Goal: Transaction & Acquisition: Download file/media

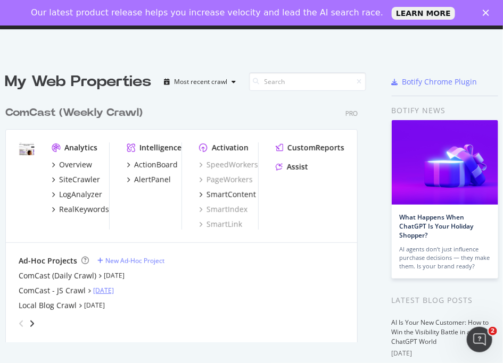
click at [94, 290] on link "[DATE]" at bounding box center [103, 290] width 21 height 9
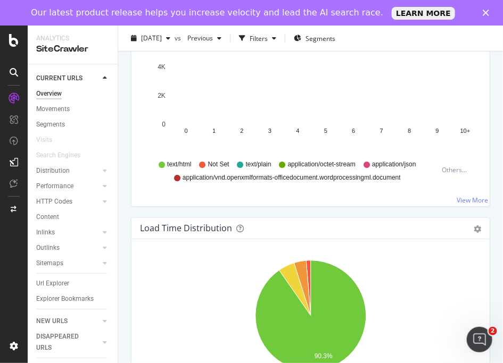
scroll to position [1466, 0]
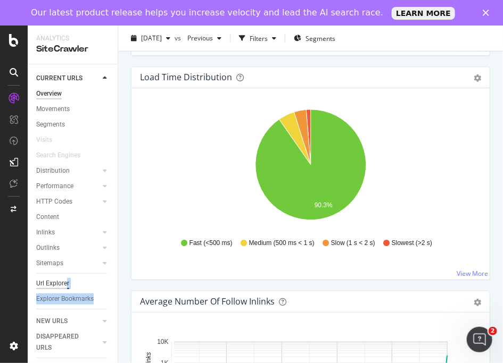
drag, startPoint x: 65, startPoint y: 308, endPoint x: 65, endPoint y: 288, distance: 20.2
click at [65, 288] on div "Overview Movements Segments Visits Search Engines Distribution Top Charts Segme…" at bounding box center [76, 200] width 81 height 228
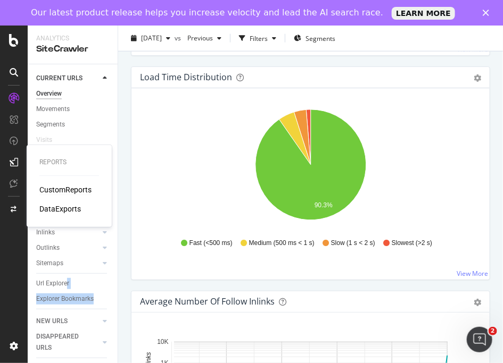
click at [42, 191] on div "CustomReports" at bounding box center [65, 190] width 52 height 11
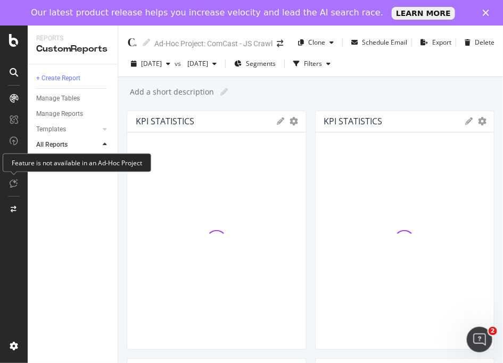
click at [11, 177] on div at bounding box center [13, 183] width 17 height 17
click at [13, 181] on icon at bounding box center [14, 183] width 8 height 9
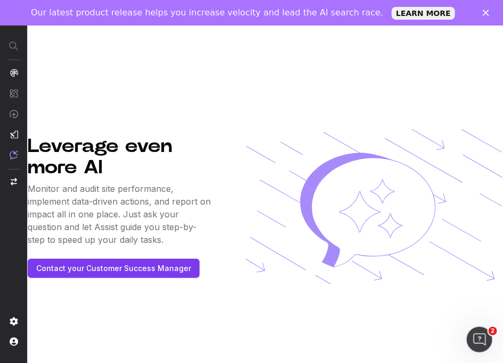
click at [12, 180] on img "button" at bounding box center [14, 181] width 6 height 7
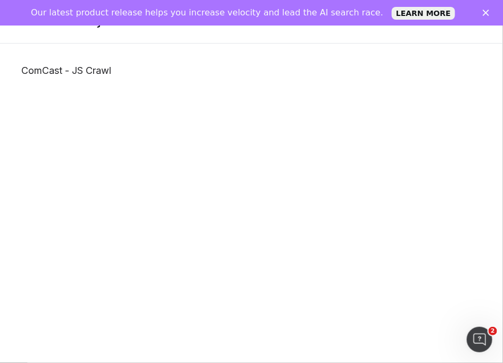
click at [42, 71] on link "ComCast - JS Crawl" at bounding box center [251, 71] width 460 height 12
click at [83, 73] on link "ComCast - JS Crawl" at bounding box center [251, 71] width 460 height 12
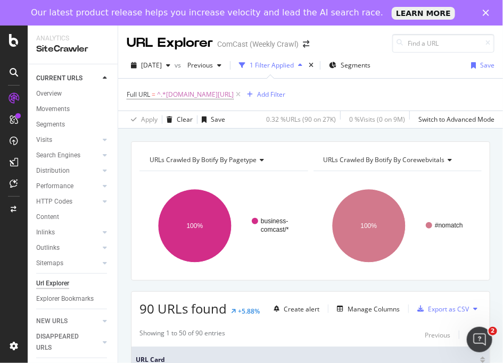
click at [487, 15] on icon "Close" at bounding box center [486, 13] width 6 height 6
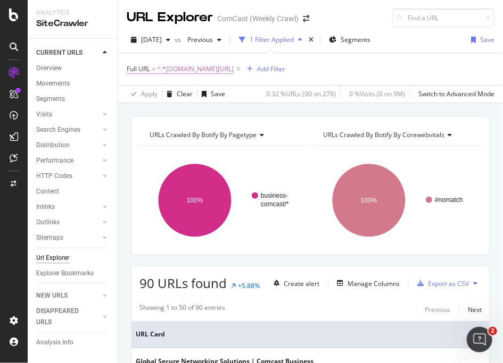
click at [214, 70] on span "^.*[DOMAIN_NAME][URL]" at bounding box center [195, 69] width 77 height 15
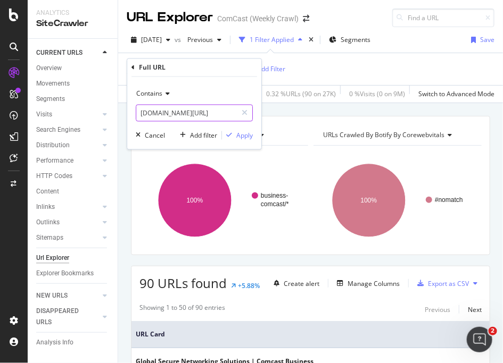
click at [209, 111] on input "[DOMAIN_NAME][URL]" at bounding box center [186, 113] width 101 height 17
paste input "[URL][DOMAIN_NAME]"
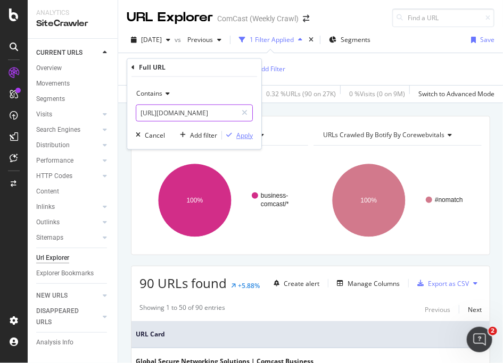
type input "[URL][DOMAIN_NAME]"
click at [249, 135] on div "Apply" at bounding box center [244, 135] width 16 height 9
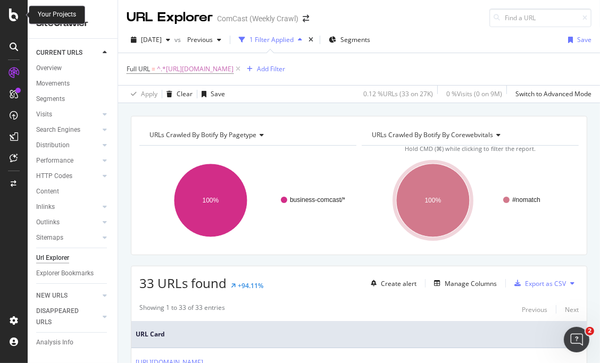
click at [19, 19] on div at bounding box center [14, 15] width 26 height 13
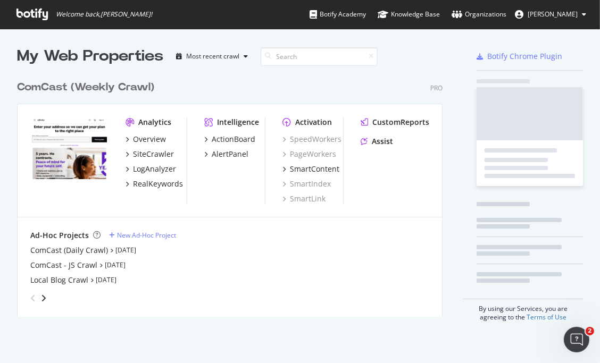
scroll to position [363, 600]
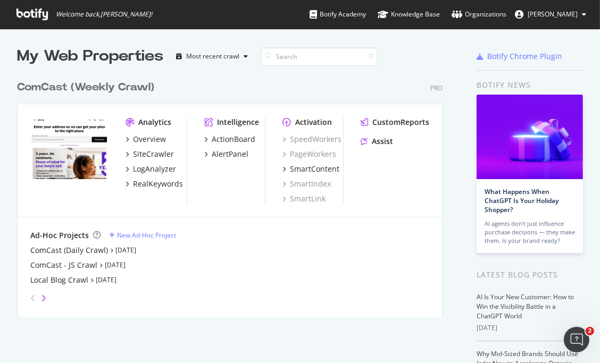
click at [45, 297] on icon "angle-right" at bounding box center [43, 298] width 5 height 9
click at [30, 300] on icon "angle-left" at bounding box center [32, 298] width 5 height 9
click at [116, 266] on link "[DATE]" at bounding box center [115, 265] width 21 height 9
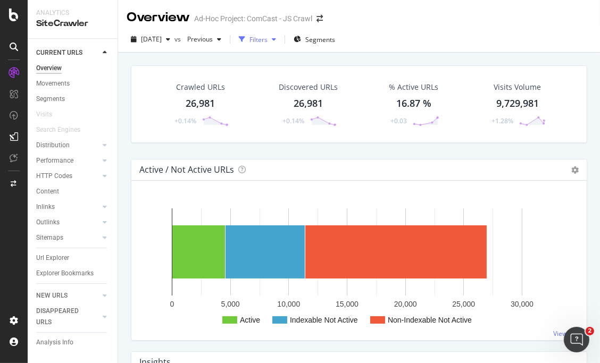
click at [268, 40] on div "Filters" at bounding box center [259, 39] width 18 height 9
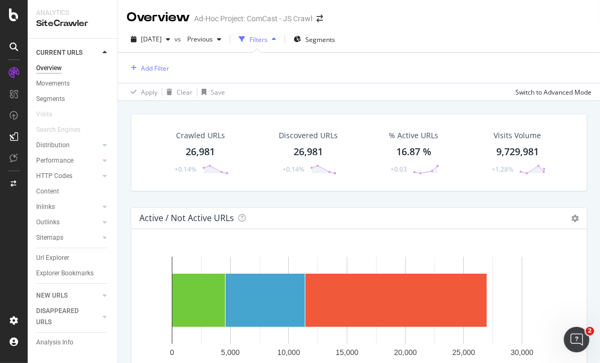
click at [280, 41] on div "button" at bounding box center [274, 39] width 13 height 6
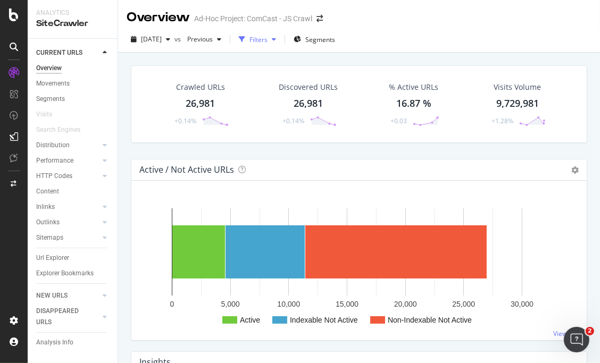
click at [280, 41] on div "button" at bounding box center [274, 39] width 13 height 6
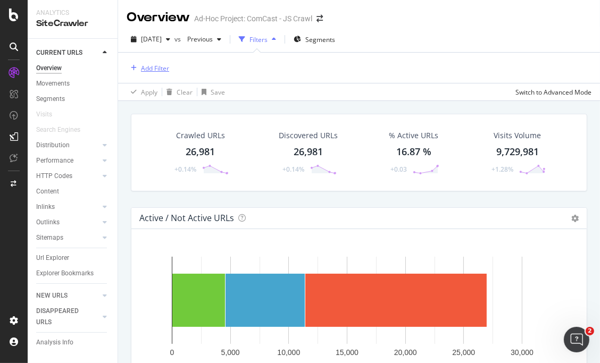
click at [150, 70] on div "Add Filter" at bounding box center [155, 68] width 28 height 9
click at [335, 45] on div "Segments" at bounding box center [315, 39] width 42 height 16
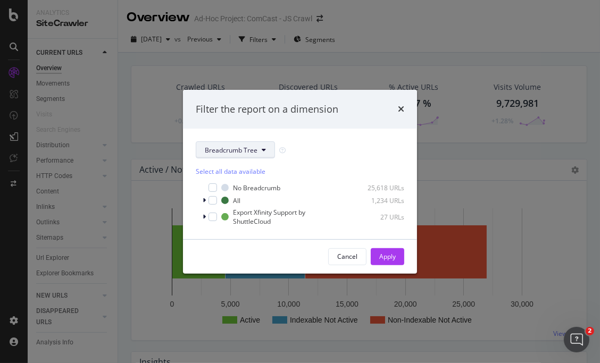
click at [265, 154] on button "Breadcrumb Tree" at bounding box center [235, 150] width 79 height 17
click at [302, 163] on div "Select all data available No Breadcrumb 25,618 URLs All 1,234 URLs Export Xfini…" at bounding box center [300, 193] width 209 height 68
click at [206, 200] on div "modal" at bounding box center [205, 200] width 6 height 11
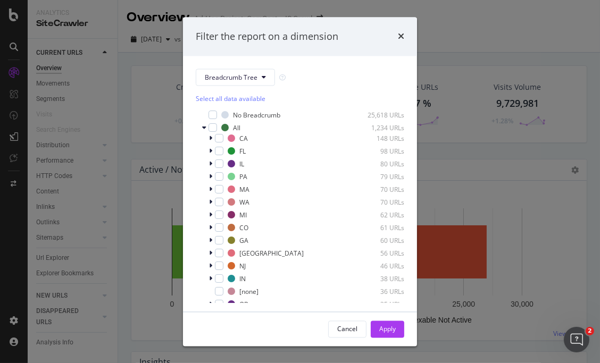
click at [401, 42] on div "times" at bounding box center [401, 37] width 6 height 14
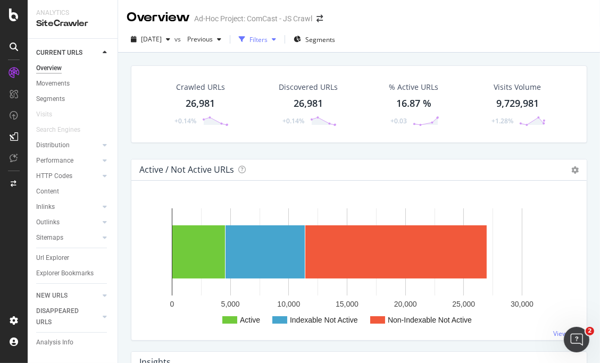
click at [250, 40] on div "button" at bounding box center [242, 39] width 15 height 15
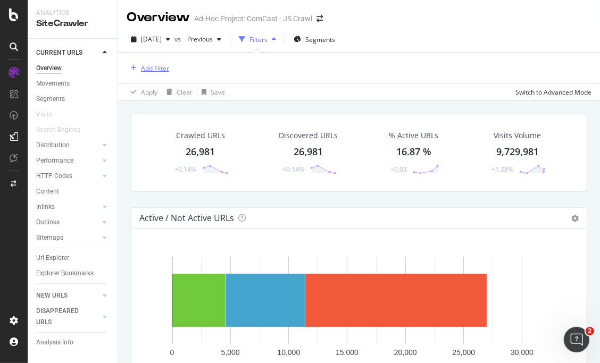
click at [165, 64] on div "Add Filter" at bounding box center [155, 68] width 28 height 9
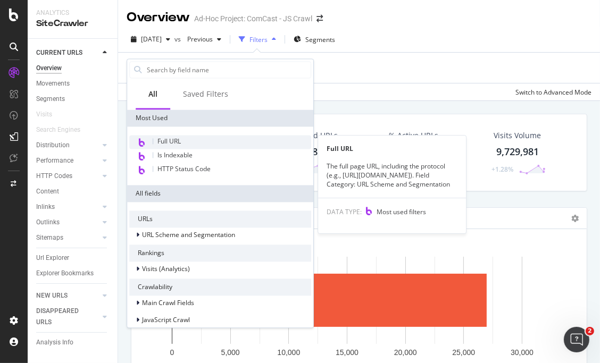
click at [167, 138] on span "Full URL" at bounding box center [169, 141] width 23 height 9
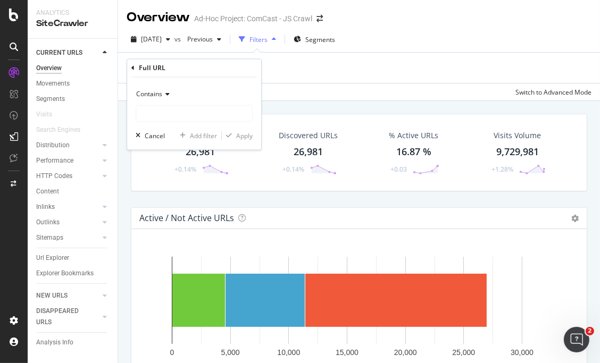
click at [170, 96] on div "Contains" at bounding box center [194, 94] width 117 height 17
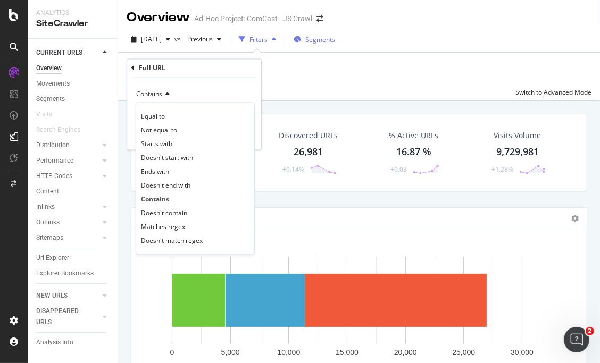
click at [325, 34] on div "[DATE] vs Previous Filters Segments" at bounding box center [233, 39] width 213 height 17
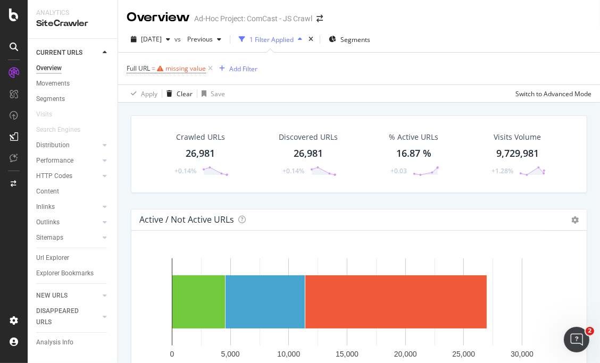
click at [302, 42] on icon "button" at bounding box center [300, 39] width 4 height 6
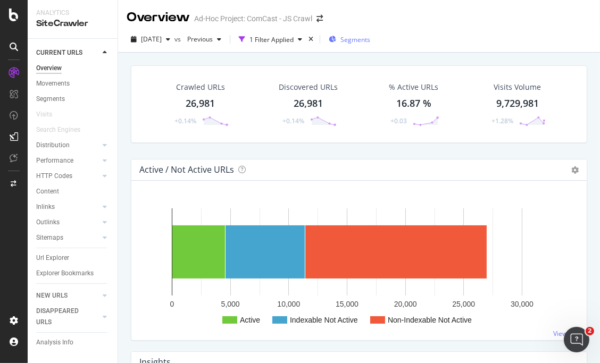
click at [336, 40] on icon "button" at bounding box center [332, 39] width 7 height 6
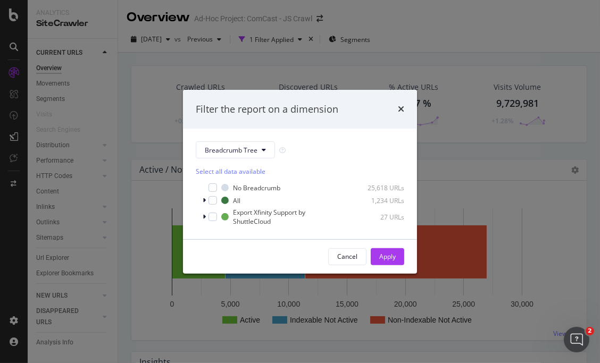
click at [246, 161] on div "Select all data available No Breadcrumb 25,618 URLs All 1,234 URLs Export Xfini…" at bounding box center [300, 193] width 209 height 68
click at [249, 148] on span "Breadcrumb Tree" at bounding box center [231, 150] width 53 height 9
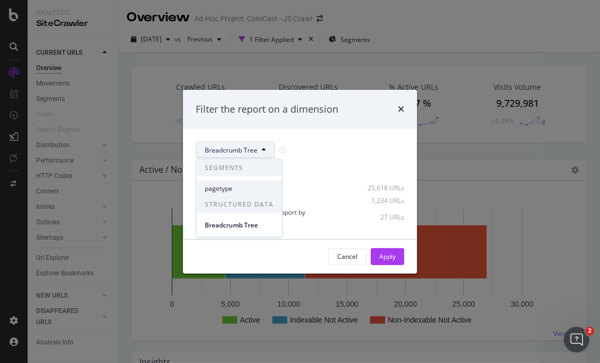
click at [228, 187] on span "pagetype" at bounding box center [239, 189] width 69 height 10
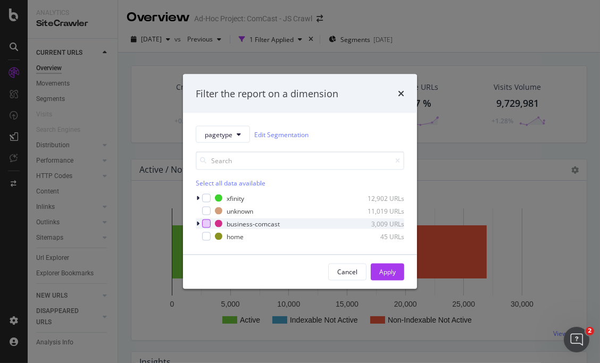
click at [204, 224] on div "modal" at bounding box center [206, 224] width 9 height 9
click at [386, 274] on div "Apply" at bounding box center [387, 272] width 16 height 9
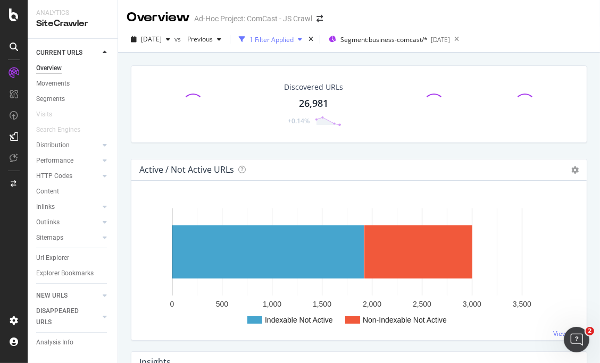
click at [294, 40] on div "1 Filter Applied" at bounding box center [272, 39] width 44 height 9
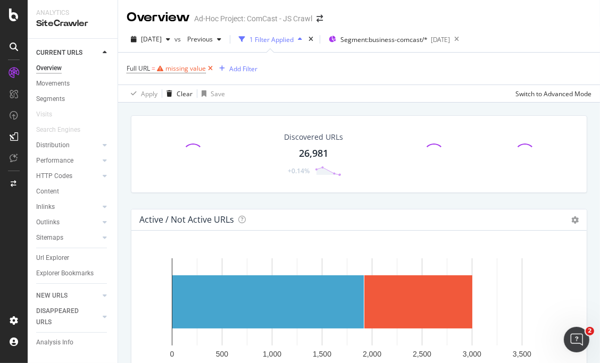
click at [211, 69] on icon at bounding box center [210, 68] width 9 height 11
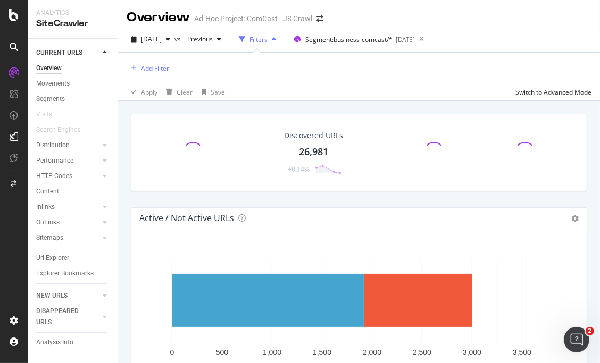
click at [276, 40] on icon "button" at bounding box center [274, 39] width 4 height 6
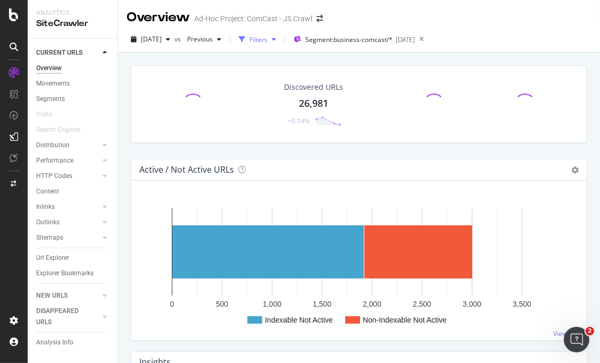
click at [268, 40] on div "Filters" at bounding box center [259, 39] width 18 height 9
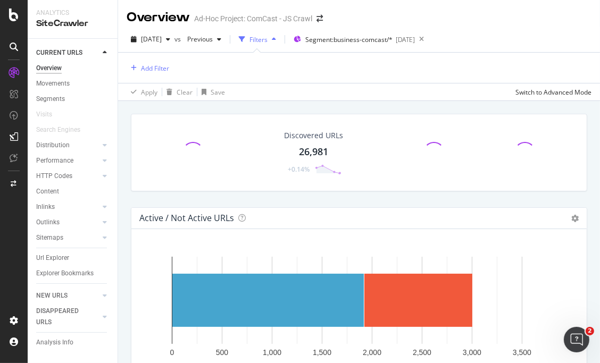
click at [172, 69] on div "Add Filter" at bounding box center [359, 68] width 465 height 30
click at [157, 69] on div "Add Filter" at bounding box center [155, 68] width 28 height 9
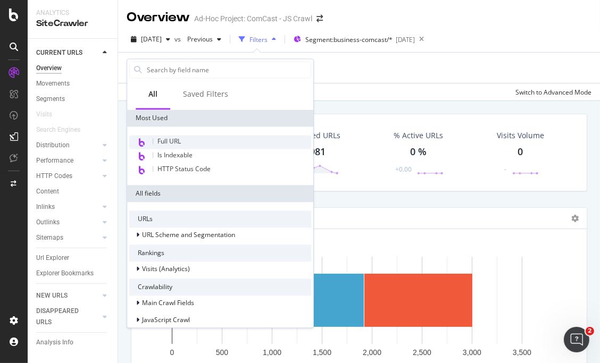
click at [183, 142] on div "Full URL" at bounding box center [220, 142] width 182 height 14
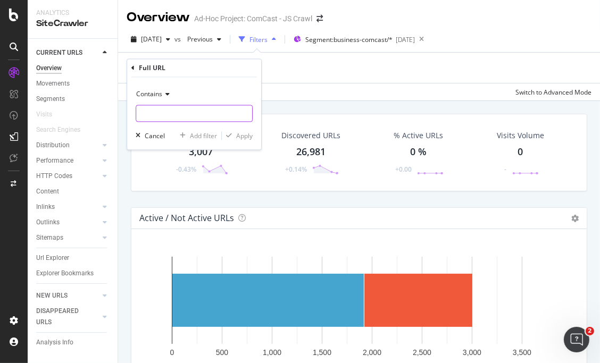
click at [184, 121] on input "text" at bounding box center [194, 113] width 116 height 17
click at [133, 67] on icon at bounding box center [132, 68] width 3 height 6
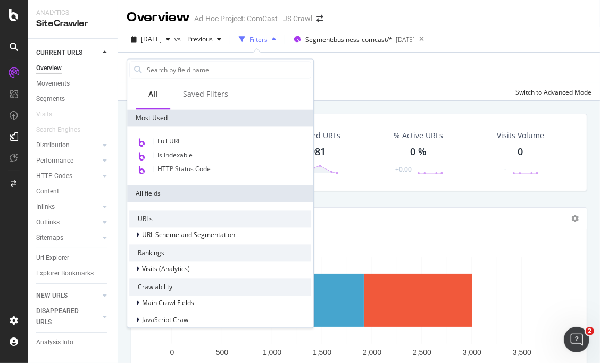
click at [358, 65] on div "Add Filter" at bounding box center [359, 68] width 465 height 30
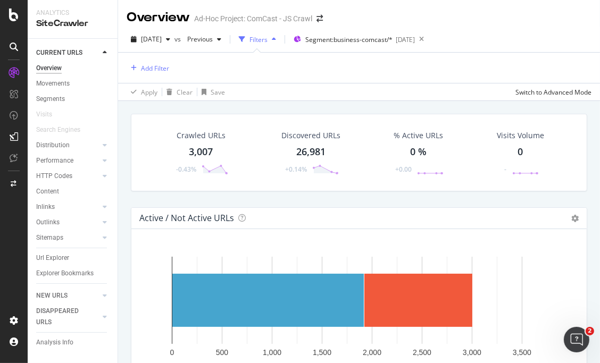
click at [268, 38] on div "Filters" at bounding box center [259, 39] width 18 height 9
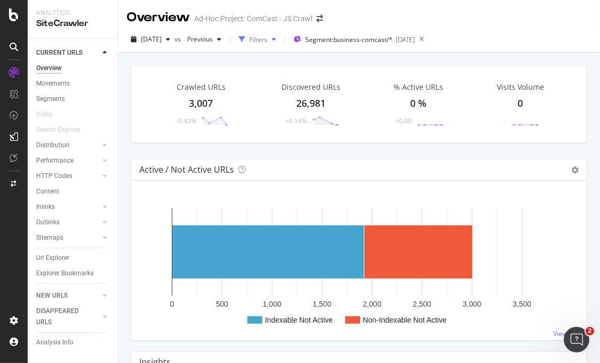
click at [268, 38] on div "Filters" at bounding box center [259, 39] width 18 height 9
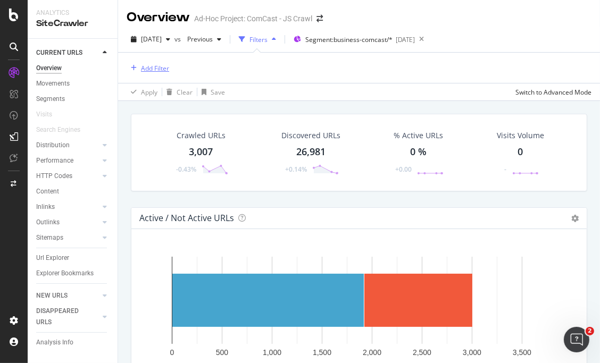
click at [135, 67] on icon "button" at bounding box center [134, 68] width 6 height 6
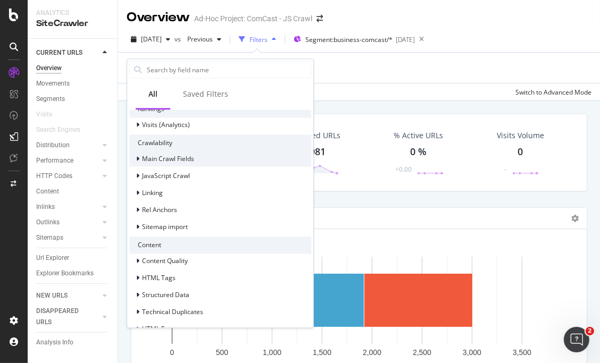
scroll to position [161, 0]
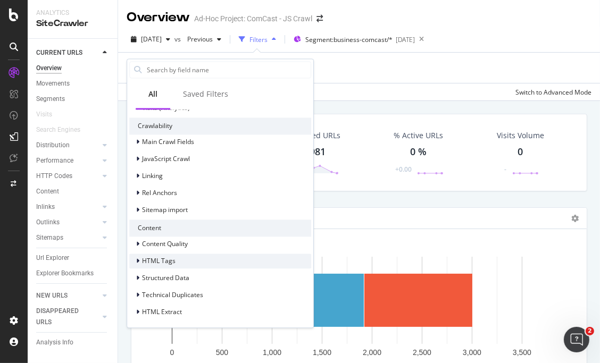
click at [140, 263] on div at bounding box center [139, 261] width 6 height 11
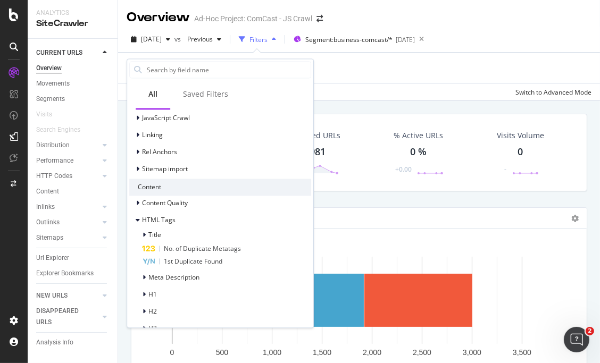
scroll to position [233, 0]
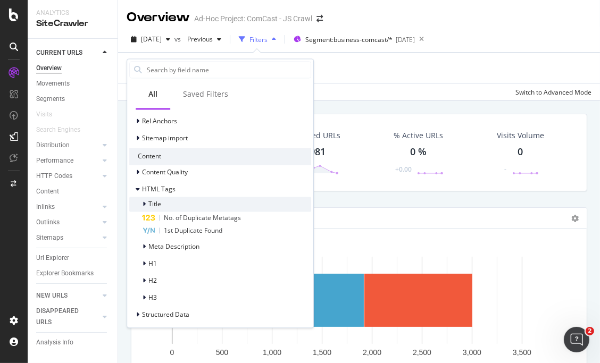
click at [142, 205] on div "Title" at bounding box center [145, 204] width 32 height 11
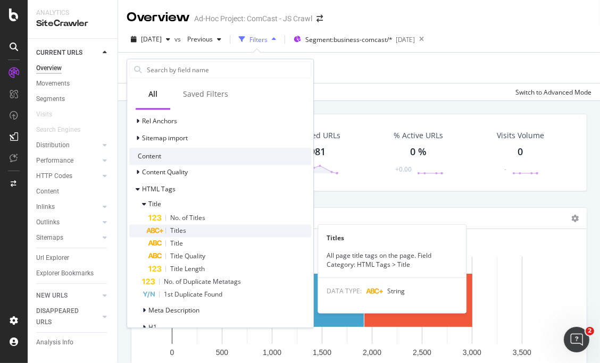
click at [169, 230] on div "Titles" at bounding box center [229, 231] width 163 height 13
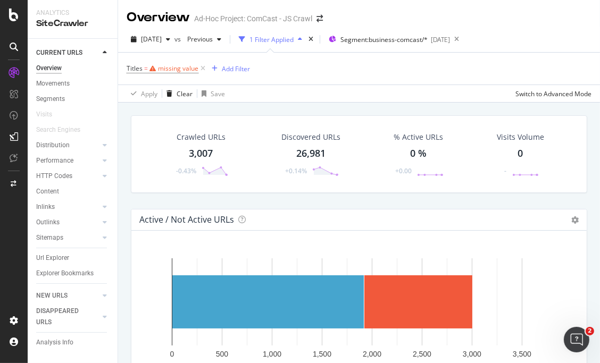
click at [283, 95] on div "Apply Clear Save Switch to Advanced Mode" at bounding box center [359, 94] width 482 height 18
click at [188, 71] on div "missing value" at bounding box center [178, 68] width 40 height 9
click at [215, 57] on div "Titles = missing value Add Filter" at bounding box center [359, 69] width 465 height 32
click at [203, 70] on icon at bounding box center [203, 68] width 9 height 11
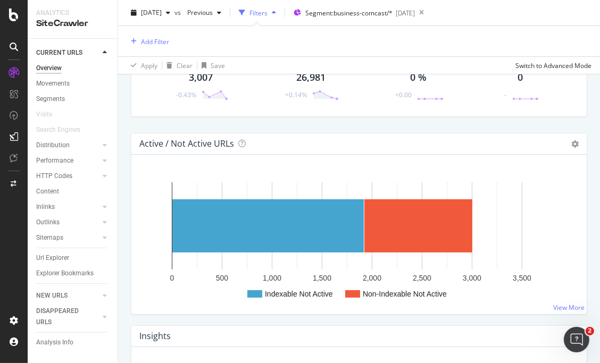
scroll to position [0, 0]
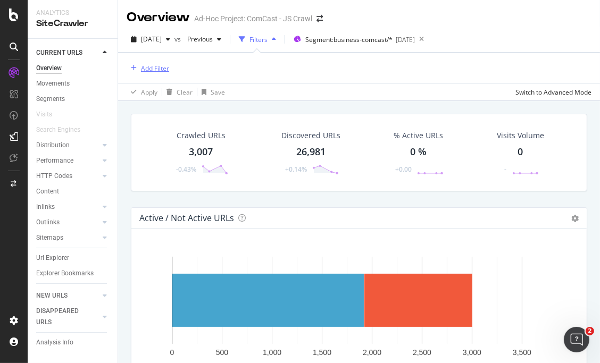
click at [160, 68] on div "Add Filter" at bounding box center [155, 68] width 28 height 9
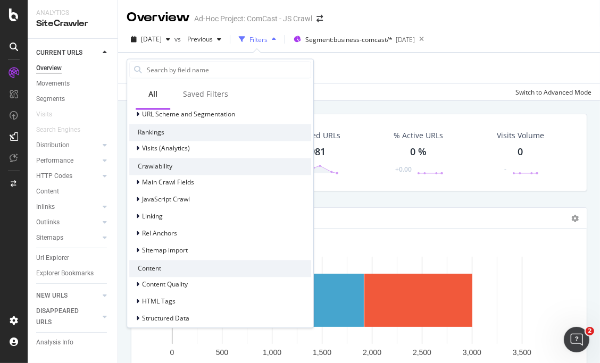
scroll to position [161, 0]
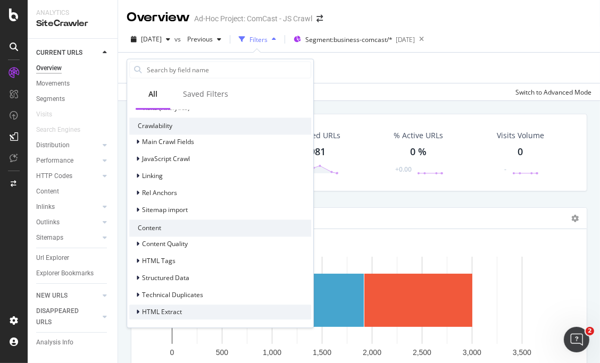
click at [139, 310] on div at bounding box center [139, 312] width 6 height 11
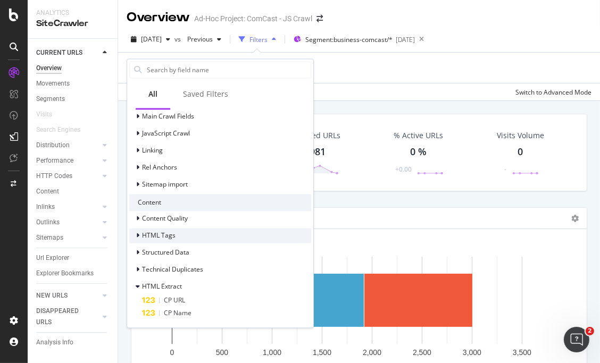
click at [137, 235] on icon at bounding box center [137, 236] width 3 height 6
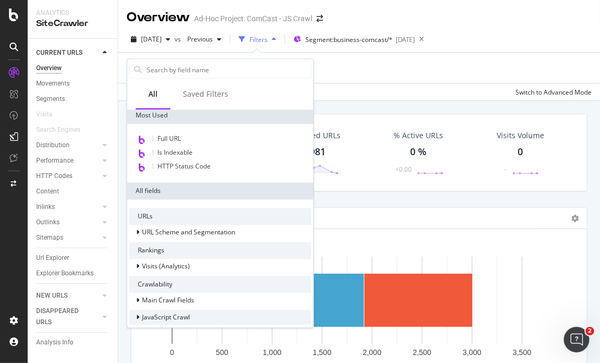
scroll to position [0, 0]
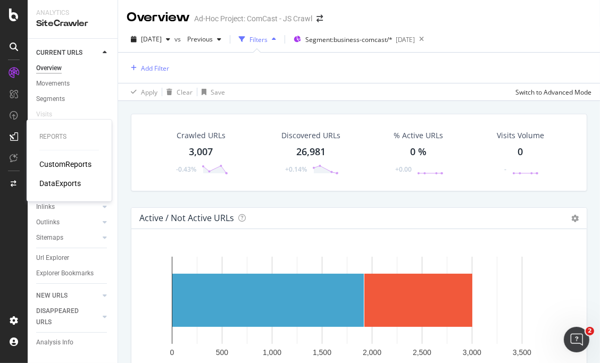
click at [49, 181] on div "DataExports" at bounding box center [60, 183] width 42 height 11
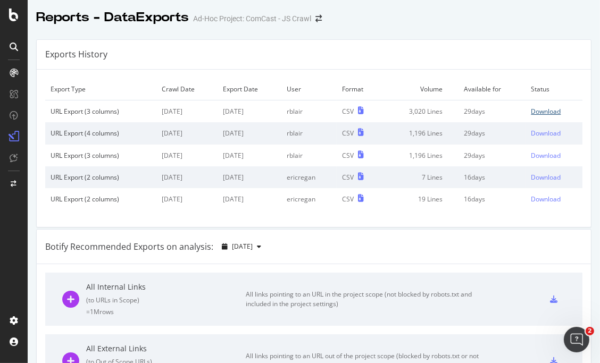
click at [502, 112] on div "Download" at bounding box center [546, 111] width 30 height 9
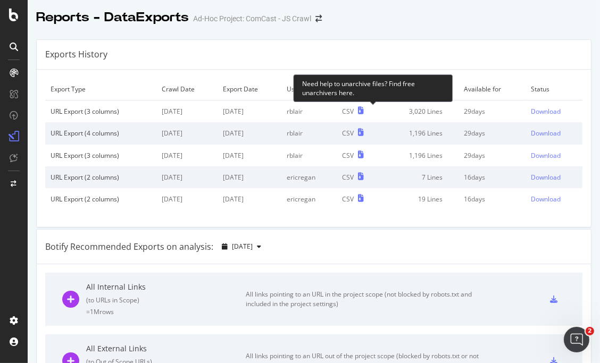
click at [364, 110] on icon at bounding box center [361, 110] width 6 height 7
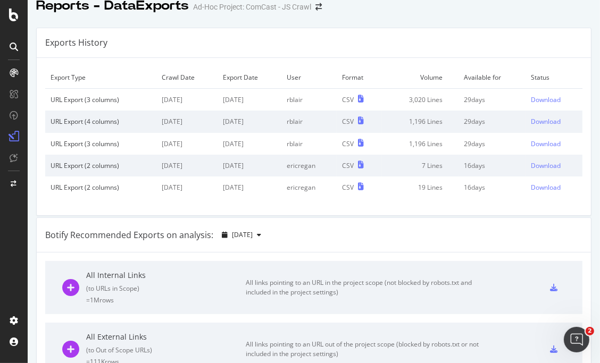
scroll to position [18, 0]
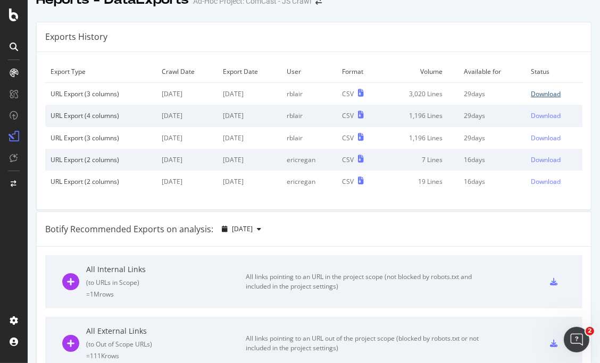
click at [502, 97] on div "Download" at bounding box center [546, 93] width 30 height 9
